Goal: Transaction & Acquisition: Book appointment/travel/reservation

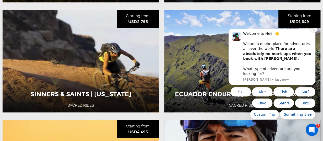
click at [314, 30] on icon "Dismiss notification" at bounding box center [314, 30] width 2 height 2
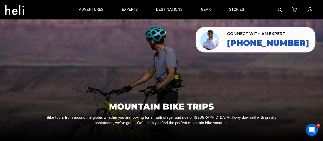
scroll to position [21, 0]
drag, startPoint x: 322, startPoint y: 11, endPoint x: 320, endPoint y: 17, distance: 6.2
click at [320, 17] on nav "adventures experts destinations gear stories search cart sign in" at bounding box center [161, 9] width 323 height 19
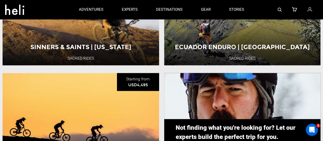
scroll to position [428, 0]
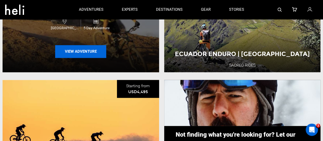
click at [89, 50] on button "View Adventure" at bounding box center [80, 51] width 51 height 13
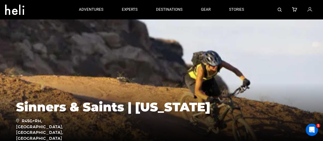
scroll to position [20, 0]
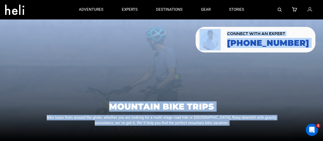
drag, startPoint x: 321, startPoint y: 27, endPoint x: 327, endPoint y: 26, distance: 6.0
click at [323, 26] on html "adventures adventures experts destinations gear stories search cart sign in Hel…" at bounding box center [161, 70] width 323 height 141
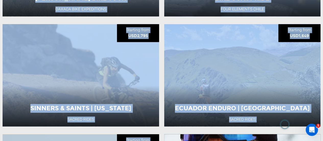
scroll to position [381, 0]
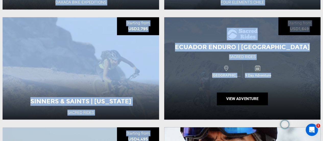
click at [269, 45] on span "Ecuador Enduro | [GEOGRAPHIC_DATA]" at bounding box center [242, 46] width 135 height 7
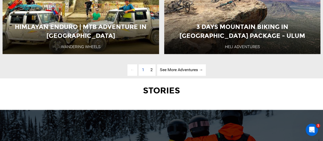
scroll to position [1327, 0]
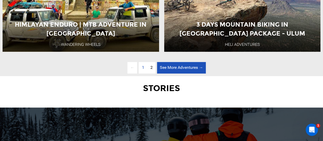
click at [193, 68] on link "See More Adventures → page" at bounding box center [181, 67] width 49 height 11
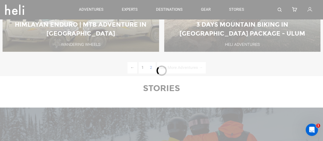
scroll to position [154, 0]
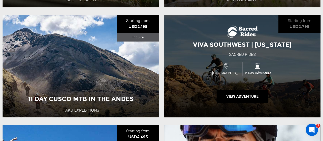
scroll to position [388, 0]
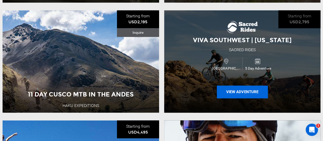
click at [242, 90] on button "View Adventure" at bounding box center [242, 91] width 51 height 13
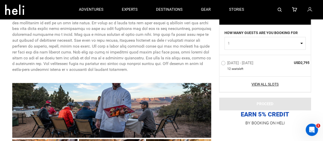
scroll to position [304, 0]
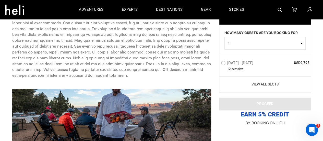
click at [263, 84] on link "View All Slots" at bounding box center [265, 84] width 89 height 5
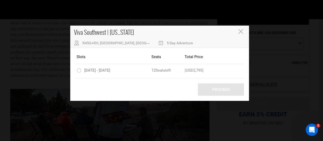
click at [241, 30] on icon "Close" at bounding box center [240, 31] width 5 height 5
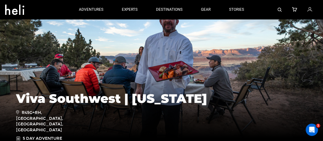
scroll to position [29, 0]
